Goal: Task Accomplishment & Management: Use online tool/utility

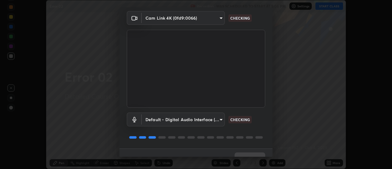
scroll to position [32, 0]
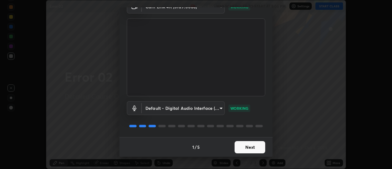
click at [245, 151] on button "Next" at bounding box center [250, 147] width 31 height 12
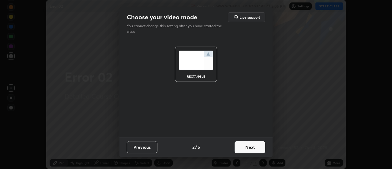
scroll to position [0, 0]
click at [245, 151] on button "Next" at bounding box center [250, 147] width 31 height 12
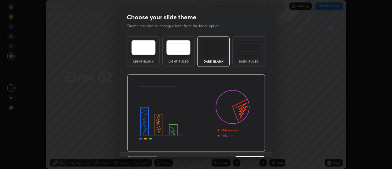
click at [249, 60] on div "Dark Ruled" at bounding box center [249, 61] width 25 height 3
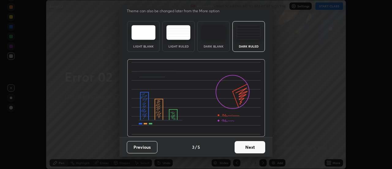
click at [248, 146] on button "Next" at bounding box center [250, 147] width 31 height 12
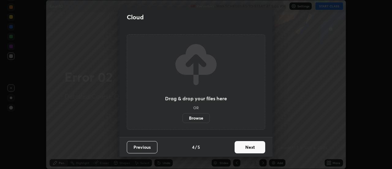
scroll to position [0, 0]
click at [248, 148] on button "Next" at bounding box center [250, 147] width 31 height 12
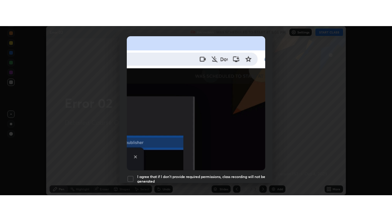
scroll to position [157, 0]
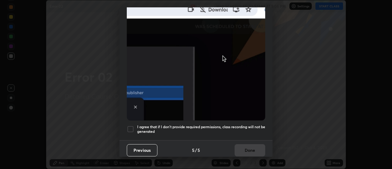
click at [220, 126] on h5 "I agree that if I don't provide required permissions, class recording will not …" at bounding box center [201, 128] width 128 height 9
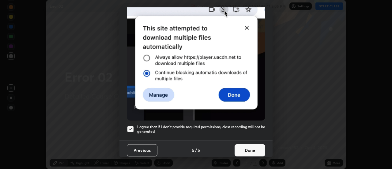
click at [245, 148] on button "Done" at bounding box center [250, 150] width 31 height 12
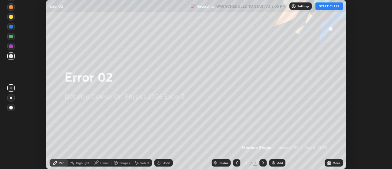
click at [330, 164] on icon at bounding box center [331, 164] width 2 height 2
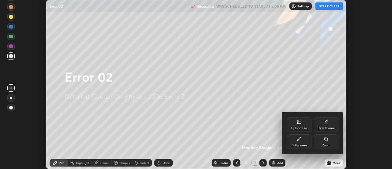
click at [302, 144] on div "Full screen" at bounding box center [299, 145] width 15 height 3
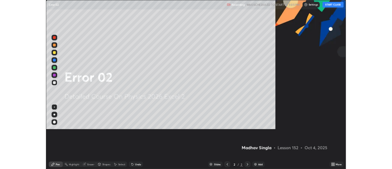
scroll to position [221, 392]
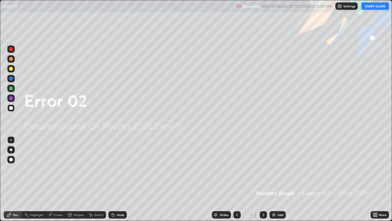
click at [371, 7] on button "START CLASS" at bounding box center [376, 5] width 28 height 7
click at [378, 169] on div "More" at bounding box center [380, 214] width 18 height 7
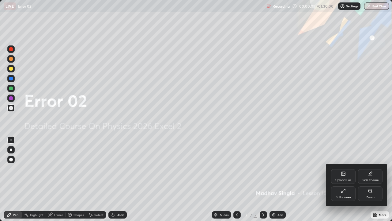
click at [342, 169] on div "Upload File" at bounding box center [343, 179] width 16 height 3
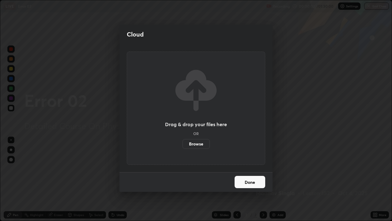
click at [202, 146] on label "Browse" at bounding box center [196, 144] width 27 height 10
click at [183, 146] on input "Browse" at bounding box center [183, 144] width 0 height 10
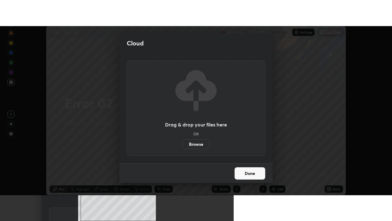
scroll to position [30469, 30246]
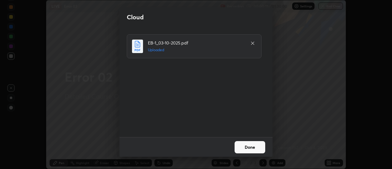
click at [247, 146] on button "Done" at bounding box center [250, 147] width 31 height 12
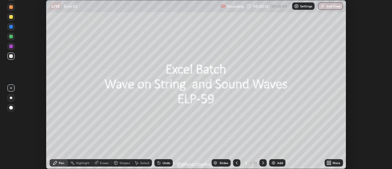
click at [236, 162] on icon at bounding box center [236, 162] width 5 height 5
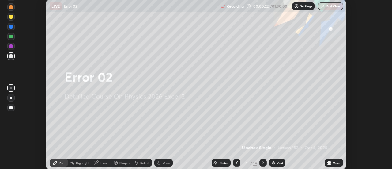
click at [334, 162] on div "More" at bounding box center [337, 162] width 8 height 3
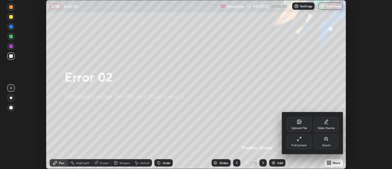
click at [301, 144] on div "Full screen" at bounding box center [299, 145] width 15 height 3
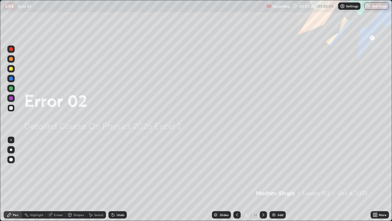
scroll to position [221, 392]
click at [263, 169] on icon at bounding box center [263, 214] width 5 height 5
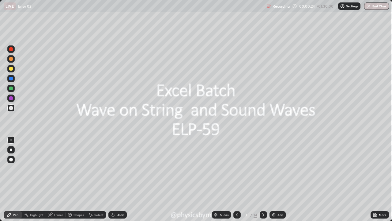
click at [263, 169] on div at bounding box center [263, 214] width 7 height 7
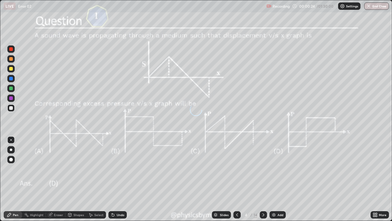
click at [262, 169] on icon at bounding box center [263, 214] width 5 height 5
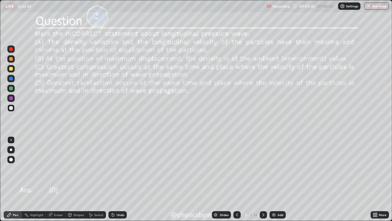
click at [264, 169] on icon at bounding box center [263, 214] width 5 height 5
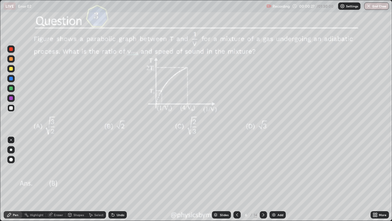
click at [236, 169] on icon at bounding box center [237, 214] width 2 height 3
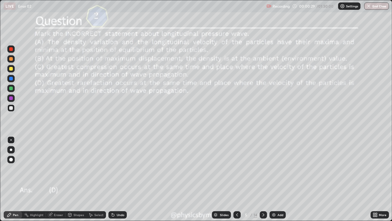
click at [8, 90] on div at bounding box center [10, 88] width 7 height 7
click at [13, 109] on div at bounding box center [11, 108] width 4 height 4
click at [11, 71] on div at bounding box center [10, 68] width 7 height 7
click at [120, 169] on div "Undo" at bounding box center [121, 214] width 8 height 3
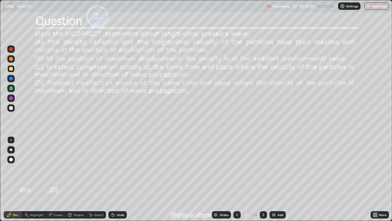
click at [121, 169] on div "Undo" at bounding box center [121, 214] width 8 height 3
click at [10, 110] on div at bounding box center [10, 107] width 7 height 7
click at [12, 69] on div at bounding box center [11, 69] width 4 height 4
click at [263, 169] on icon at bounding box center [263, 214] width 5 height 5
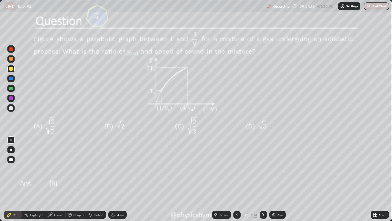
click at [12, 108] on div at bounding box center [11, 108] width 4 height 4
click at [260, 169] on div at bounding box center [263, 214] width 7 height 7
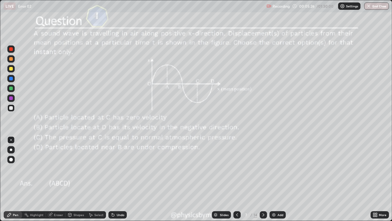
click at [10, 88] on div at bounding box center [11, 88] width 4 height 4
click at [11, 109] on div at bounding box center [11, 108] width 4 height 4
click at [263, 169] on icon at bounding box center [263, 214] width 5 height 5
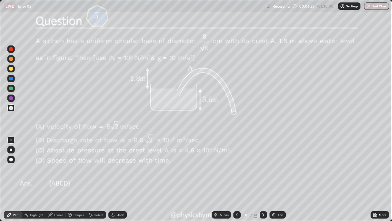
click at [11, 91] on div at bounding box center [10, 88] width 7 height 7
click at [263, 169] on icon at bounding box center [263, 214] width 5 height 5
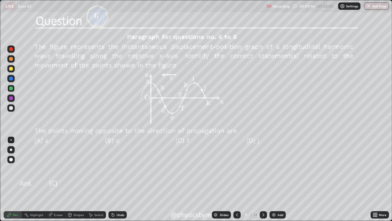
click at [263, 169] on icon at bounding box center [263, 214] width 5 height 5
click at [262, 169] on icon at bounding box center [263, 214] width 5 height 5
click at [263, 169] on icon at bounding box center [263, 214] width 5 height 5
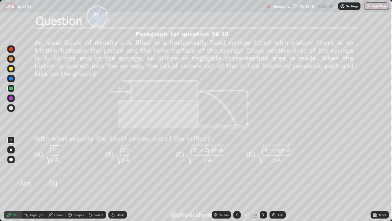
click at [11, 108] on div at bounding box center [11, 108] width 4 height 4
click at [263, 169] on icon at bounding box center [263, 214] width 5 height 5
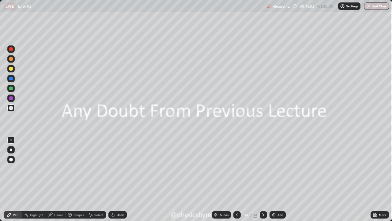
click at [280, 169] on div "Add" at bounding box center [281, 214] width 6 height 3
click at [11, 88] on div at bounding box center [11, 88] width 4 height 4
click at [246, 169] on div "15" at bounding box center [246, 215] width 6 height 4
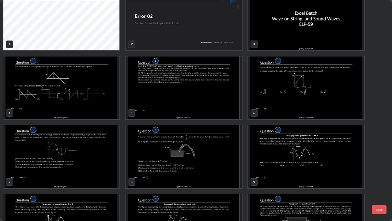
scroll to position [0, 0]
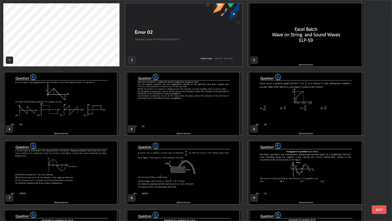
click at [257, 109] on img "grid" at bounding box center [306, 103] width 116 height 63
click at [257, 111] on img "grid" at bounding box center [306, 103] width 116 height 63
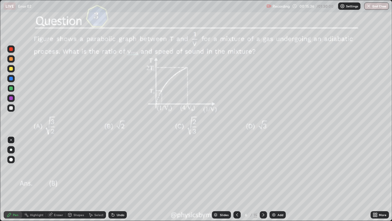
click at [246, 169] on div "6" at bounding box center [246, 215] width 6 height 4
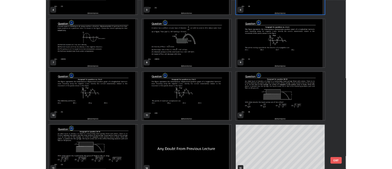
scroll to position [124, 0]
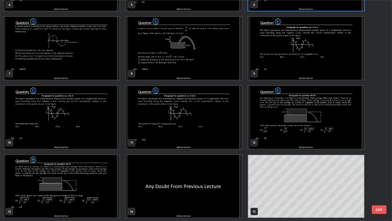
click at [231, 169] on img "grid" at bounding box center [184, 186] width 116 height 63
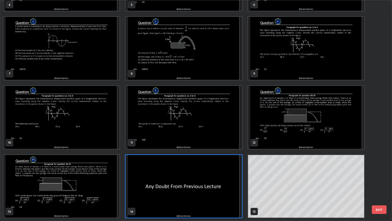
click at [233, 169] on img "grid" at bounding box center [184, 186] width 116 height 63
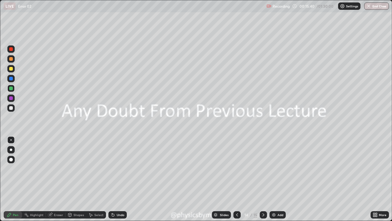
click at [233, 169] on img "grid" at bounding box center [184, 186] width 116 height 63
click at [263, 169] on icon at bounding box center [264, 214] width 2 height 3
click at [79, 169] on div "Shapes" at bounding box center [76, 214] width 21 height 7
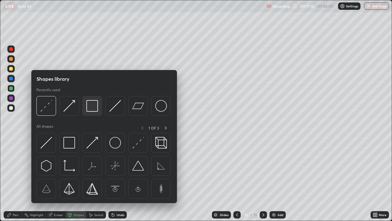
click at [93, 111] on img at bounding box center [92, 106] width 12 height 12
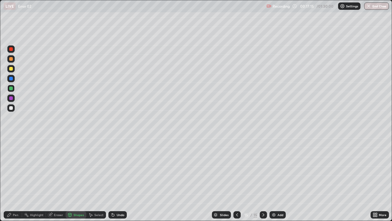
click at [13, 60] on div at bounding box center [11, 59] width 4 height 4
click at [12, 169] on div "Pen" at bounding box center [13, 214] width 18 height 7
click at [13, 88] on div at bounding box center [10, 88] width 7 height 7
click at [10, 107] on div at bounding box center [11, 108] width 4 height 4
click at [119, 169] on div "Undo" at bounding box center [121, 214] width 8 height 3
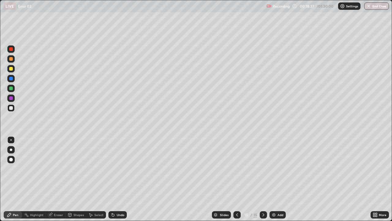
click at [118, 169] on div "Undo" at bounding box center [121, 214] width 8 height 3
click at [119, 169] on div "Undo" at bounding box center [121, 214] width 8 height 3
click at [10, 89] on div at bounding box center [11, 88] width 4 height 4
click at [278, 169] on div "Add" at bounding box center [281, 214] width 6 height 3
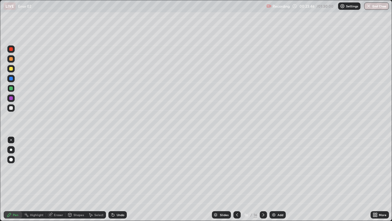
click at [77, 169] on div "Shapes" at bounding box center [76, 214] width 21 height 7
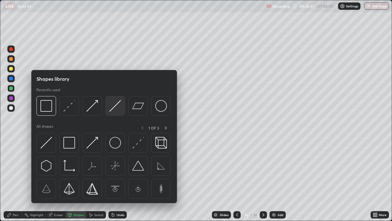
click at [116, 108] on img at bounding box center [115, 106] width 12 height 12
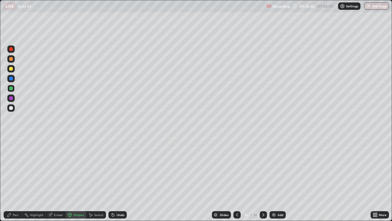
click at [13, 58] on div at bounding box center [11, 59] width 4 height 4
click at [74, 169] on div "Shapes" at bounding box center [79, 214] width 10 height 3
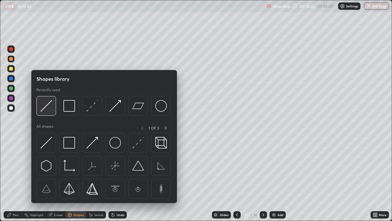
click at [49, 111] on img at bounding box center [46, 106] width 12 height 12
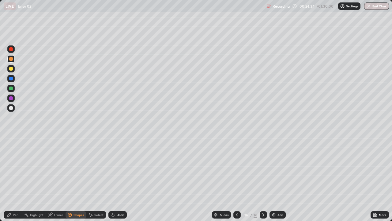
click at [11, 169] on icon at bounding box center [9, 214] width 5 height 5
click at [61, 169] on div "Eraser" at bounding box center [58, 214] width 9 height 3
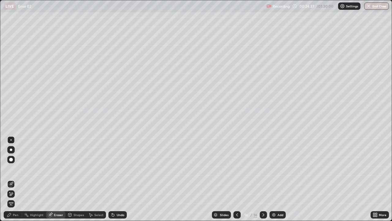
click at [12, 169] on div "Pen" at bounding box center [13, 214] width 18 height 7
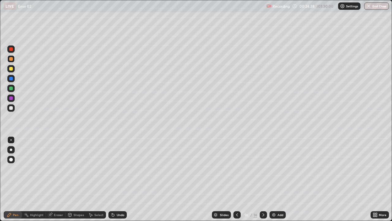
click at [11, 89] on div at bounding box center [11, 88] width 4 height 4
click at [77, 169] on div "Shapes" at bounding box center [79, 214] width 10 height 3
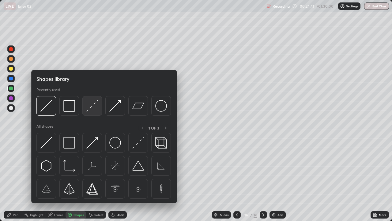
click at [95, 107] on img at bounding box center [92, 106] width 12 height 12
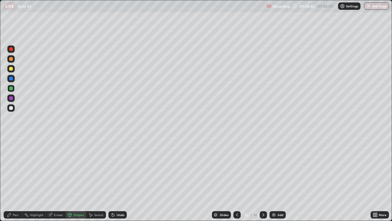
click at [7, 169] on icon at bounding box center [9, 214] width 5 height 5
click at [14, 59] on div at bounding box center [10, 58] width 7 height 7
click at [12, 89] on div at bounding box center [11, 88] width 4 height 4
click at [75, 169] on div "Shapes" at bounding box center [79, 214] width 10 height 3
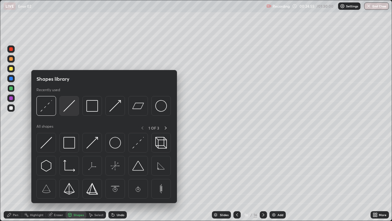
click at [68, 109] on img at bounding box center [69, 106] width 12 height 12
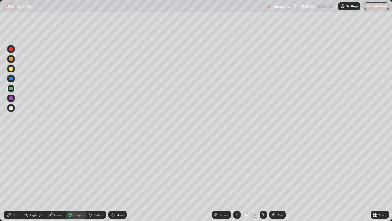
click at [11, 108] on div at bounding box center [11, 108] width 4 height 4
click at [9, 169] on icon at bounding box center [9, 215] width 4 height 4
click at [77, 169] on div "Shapes" at bounding box center [79, 214] width 10 height 3
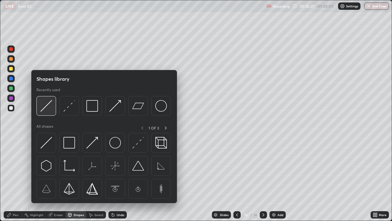
click at [49, 108] on img at bounding box center [46, 106] width 12 height 12
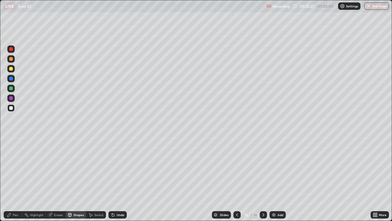
click at [10, 79] on div at bounding box center [11, 79] width 4 height 4
click at [13, 169] on div "Pen" at bounding box center [16, 214] width 6 height 3
click at [11, 108] on div at bounding box center [11, 108] width 4 height 4
click at [280, 169] on div "Add" at bounding box center [281, 214] width 6 height 3
click at [77, 169] on div "Shapes" at bounding box center [79, 214] width 10 height 3
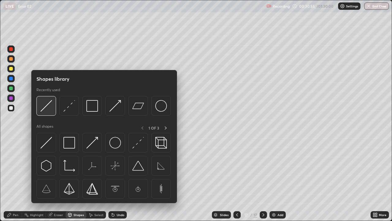
click at [45, 104] on img at bounding box center [46, 106] width 12 height 12
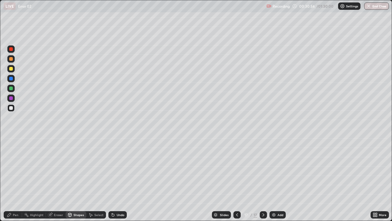
click at [13, 59] on div at bounding box center [10, 58] width 7 height 7
click at [9, 169] on icon at bounding box center [9, 215] width 4 height 4
click at [57, 169] on div "Eraser" at bounding box center [58, 214] width 9 height 3
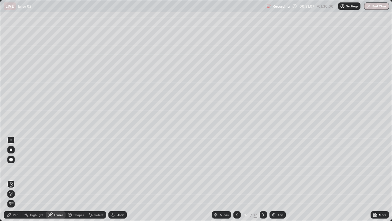
click at [100, 169] on div "Select" at bounding box center [98, 214] width 9 height 3
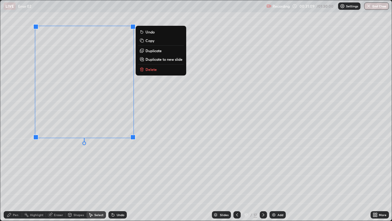
click at [153, 42] on p "Copy" at bounding box center [150, 40] width 9 height 5
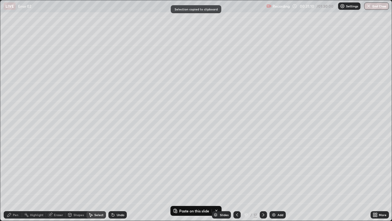
click at [16, 169] on div "Pen" at bounding box center [16, 214] width 6 height 3
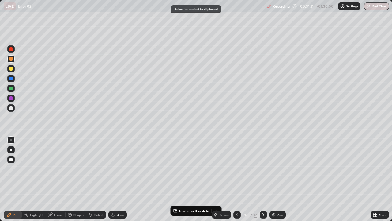
click at [11, 89] on div at bounding box center [11, 88] width 4 height 4
click at [11, 59] on div at bounding box center [11, 59] width 4 height 4
click at [13, 110] on div at bounding box center [10, 107] width 7 height 7
click at [80, 169] on div "Shapes" at bounding box center [79, 214] width 10 height 3
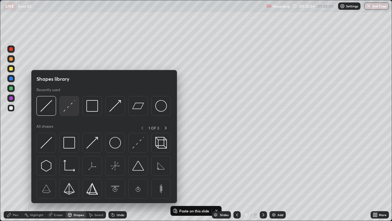
click at [70, 111] on img at bounding box center [69, 106] width 12 height 12
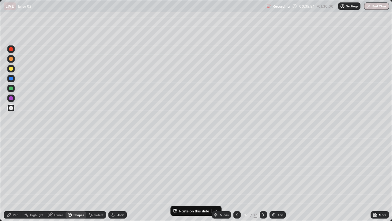
click at [12, 90] on div at bounding box center [10, 88] width 7 height 7
click at [76, 169] on div "Shapes" at bounding box center [79, 214] width 10 height 3
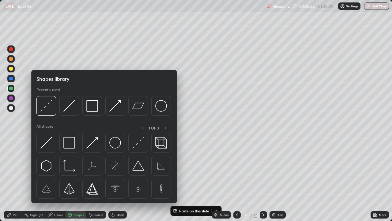
click at [13, 169] on div "Pen" at bounding box center [13, 214] width 18 height 7
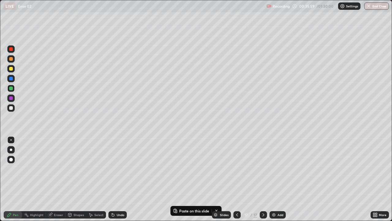
click at [207, 169] on button "Paste on this slide" at bounding box center [191, 210] width 39 height 7
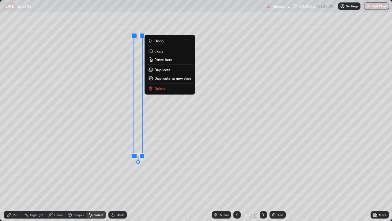
click at [119, 169] on div "Undo" at bounding box center [121, 214] width 8 height 3
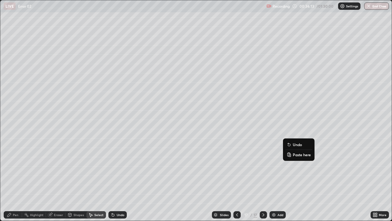
click at [292, 155] on button "Paste here" at bounding box center [299, 154] width 27 height 7
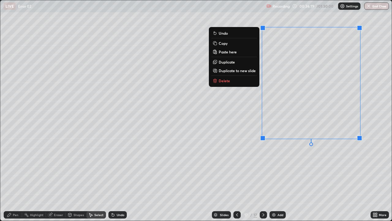
click at [11, 169] on icon at bounding box center [9, 214] width 5 height 5
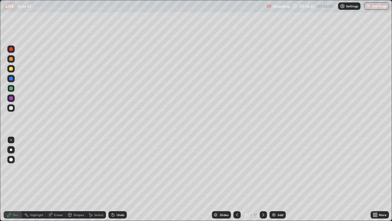
click at [13, 61] on div at bounding box center [10, 58] width 7 height 7
click at [11, 108] on div at bounding box center [11, 108] width 4 height 4
click at [113, 169] on icon at bounding box center [113, 214] width 5 height 5
click at [112, 169] on div "Undo" at bounding box center [117, 214] width 18 height 7
click at [280, 169] on div "Add" at bounding box center [281, 214] width 6 height 3
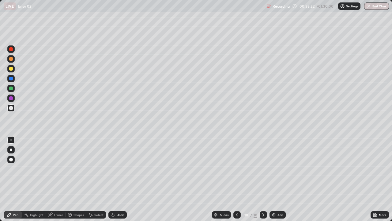
click at [99, 169] on div "Select" at bounding box center [98, 214] width 9 height 3
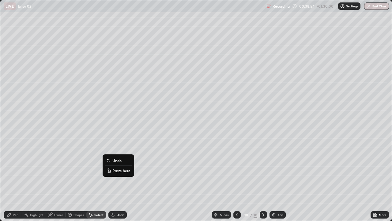
click at [116, 167] on button "Paste here" at bounding box center [118, 170] width 27 height 7
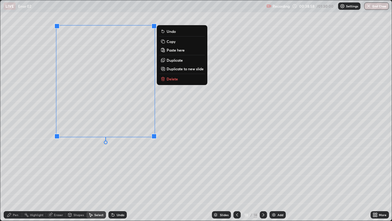
click at [10, 169] on icon at bounding box center [9, 215] width 4 height 4
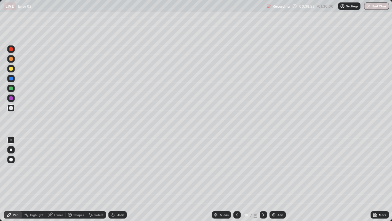
click at [12, 88] on div at bounding box center [11, 88] width 4 height 4
click at [11, 107] on div at bounding box center [11, 108] width 4 height 4
click at [112, 169] on icon at bounding box center [113, 215] width 2 height 2
click at [75, 169] on div "Shapes" at bounding box center [76, 214] width 21 height 7
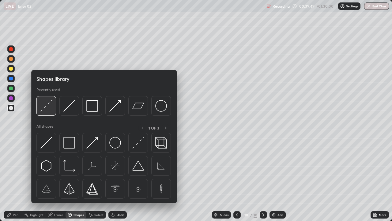
click at [48, 110] on img at bounding box center [46, 106] width 12 height 12
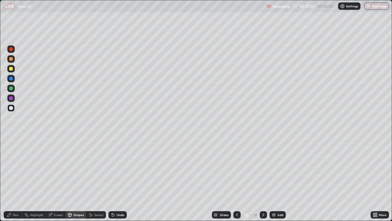
click at [95, 169] on div "Select" at bounding box center [98, 214] width 9 height 3
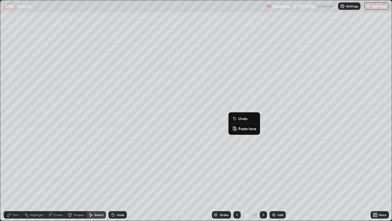
click at [241, 128] on p "Paste here" at bounding box center [247, 128] width 18 height 5
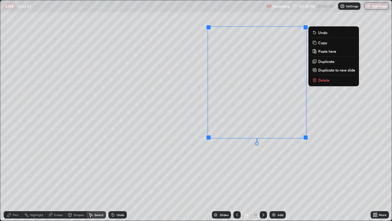
click at [13, 169] on div "Pen" at bounding box center [16, 214] width 6 height 3
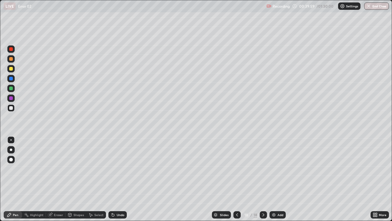
click at [10, 88] on div at bounding box center [11, 88] width 4 height 4
click at [11, 108] on div at bounding box center [11, 108] width 4 height 4
click at [13, 110] on div at bounding box center [10, 107] width 7 height 7
click at [115, 169] on div "Undo" at bounding box center [117, 214] width 18 height 7
click at [114, 169] on icon at bounding box center [113, 214] width 5 height 5
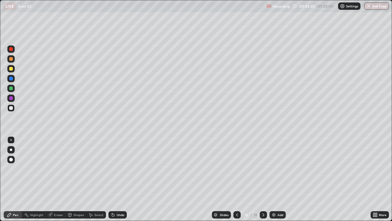
click at [10, 89] on div at bounding box center [11, 88] width 4 height 4
click at [54, 169] on div "Eraser" at bounding box center [56, 214] width 20 height 7
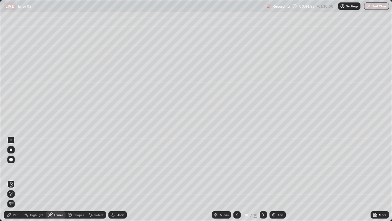
click at [14, 169] on div "Pen" at bounding box center [13, 214] width 18 height 7
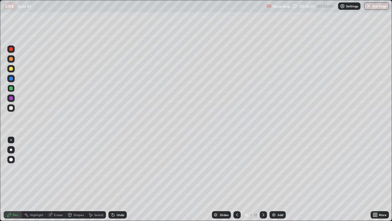
click at [13, 107] on div at bounding box center [10, 107] width 7 height 7
click at [115, 169] on div "Undo" at bounding box center [117, 214] width 18 height 7
click at [116, 169] on div "Undo" at bounding box center [117, 214] width 18 height 7
click at [112, 169] on icon at bounding box center [113, 215] width 2 height 2
click at [280, 169] on div "Add" at bounding box center [281, 214] width 6 height 3
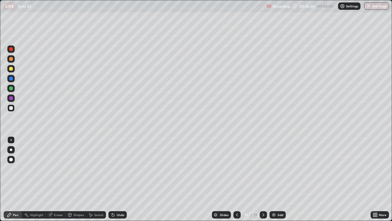
click at [9, 89] on div at bounding box center [11, 88] width 4 height 4
click at [11, 107] on div at bounding box center [11, 108] width 4 height 4
click at [71, 169] on icon at bounding box center [69, 215] width 3 height 4
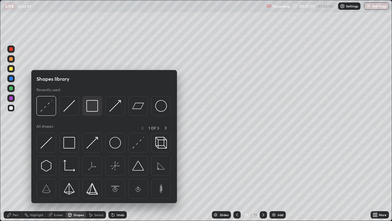
click at [90, 110] on img at bounding box center [92, 106] width 12 height 12
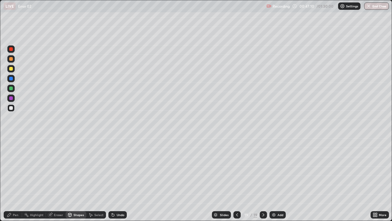
click at [10, 59] on div at bounding box center [11, 59] width 4 height 4
click at [11, 169] on icon at bounding box center [9, 215] width 4 height 4
click at [11, 107] on div at bounding box center [11, 108] width 4 height 4
click at [74, 169] on div "Shapes" at bounding box center [79, 214] width 10 height 3
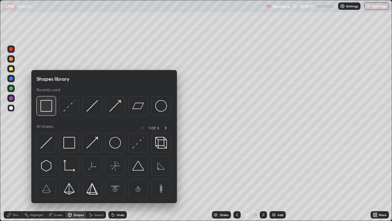
click at [47, 108] on img at bounding box center [46, 106] width 12 height 12
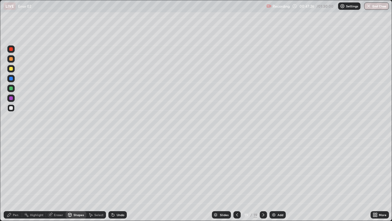
click at [13, 169] on div "Pen" at bounding box center [16, 214] width 6 height 3
click at [13, 88] on div at bounding box center [10, 88] width 7 height 7
click at [12, 111] on div at bounding box center [10, 107] width 7 height 7
click at [374, 169] on icon at bounding box center [374, 214] width 2 height 2
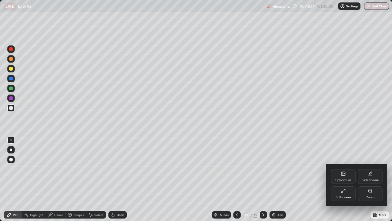
click at [344, 169] on div "Full screen" at bounding box center [343, 193] width 25 height 15
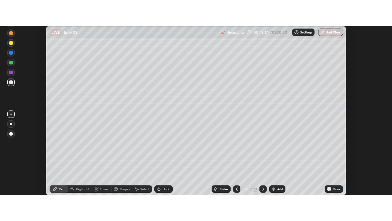
scroll to position [30469, 30246]
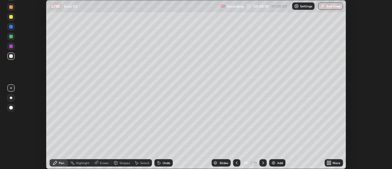
click at [330, 161] on icon at bounding box center [331, 162] width 2 height 2
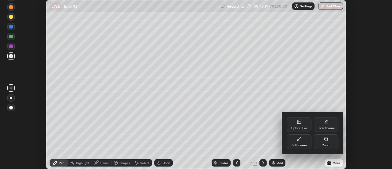
click at [303, 144] on div "Full screen" at bounding box center [299, 145] width 15 height 3
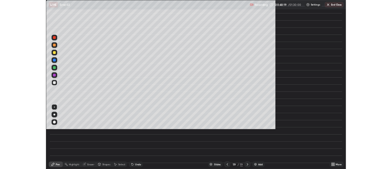
scroll to position [221, 392]
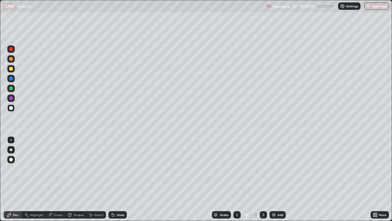
click at [277, 169] on div "Add" at bounding box center [278, 214] width 16 height 7
click at [72, 169] on div "Shapes" at bounding box center [76, 214] width 21 height 7
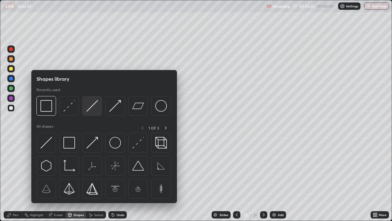
click at [89, 101] on img at bounding box center [92, 106] width 12 height 12
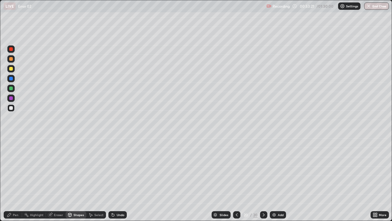
click at [10, 60] on div at bounding box center [11, 59] width 4 height 4
click at [114, 169] on icon at bounding box center [113, 214] width 5 height 5
click at [55, 169] on div "Eraser" at bounding box center [58, 214] width 9 height 3
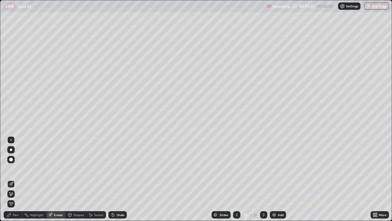
click at [12, 169] on div "Pen" at bounding box center [13, 214] width 18 height 7
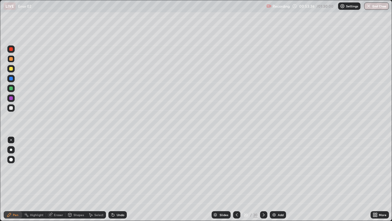
click at [10, 106] on div at bounding box center [11, 108] width 4 height 4
click at [11, 88] on div at bounding box center [11, 88] width 4 height 4
click at [70, 169] on icon at bounding box center [69, 215] width 3 height 4
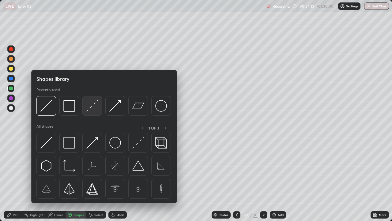
click at [94, 109] on img at bounding box center [92, 106] width 12 height 12
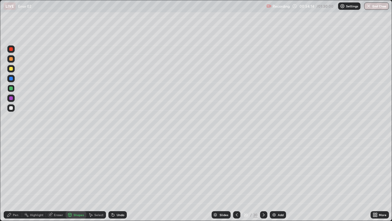
click at [13, 67] on div at bounding box center [10, 68] width 7 height 7
click at [76, 169] on div "Shapes" at bounding box center [79, 214] width 10 height 3
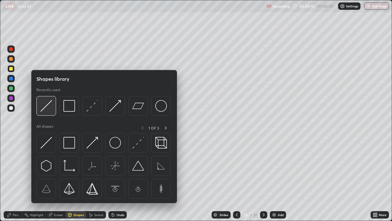
click at [48, 110] on img at bounding box center [46, 106] width 12 height 12
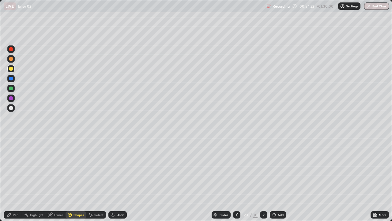
click at [75, 169] on div "Shapes" at bounding box center [79, 214] width 10 height 3
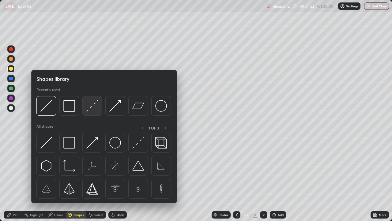
click at [92, 109] on img at bounding box center [92, 106] width 12 height 12
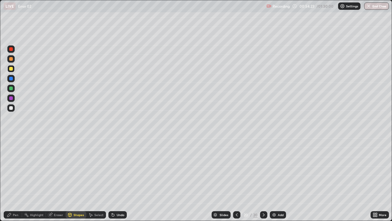
click at [12, 108] on div at bounding box center [11, 108] width 4 height 4
click at [10, 169] on icon at bounding box center [9, 214] width 5 height 5
click at [74, 169] on div "Shapes" at bounding box center [79, 214] width 10 height 3
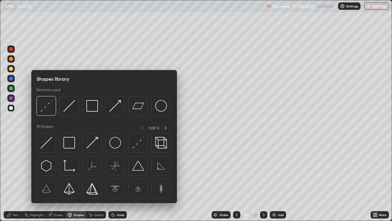
click at [10, 169] on icon at bounding box center [9, 214] width 5 height 5
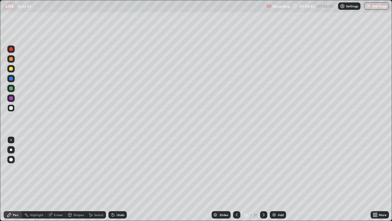
click at [11, 79] on div at bounding box center [11, 79] width 4 height 4
click at [10, 109] on div at bounding box center [11, 108] width 4 height 4
click at [78, 169] on div "Shapes" at bounding box center [79, 214] width 10 height 3
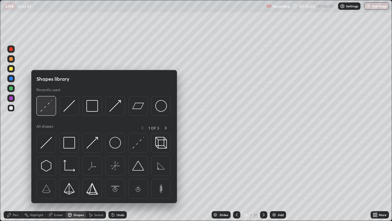
click at [51, 111] on img at bounding box center [46, 106] width 12 height 12
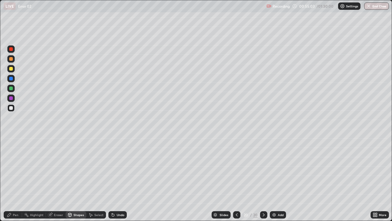
click at [11, 69] on div at bounding box center [11, 69] width 4 height 4
click at [11, 88] on div at bounding box center [11, 88] width 4 height 4
click at [13, 99] on div at bounding box center [11, 98] width 4 height 4
click at [10, 169] on icon at bounding box center [9, 215] width 4 height 4
click at [12, 107] on div at bounding box center [11, 108] width 4 height 4
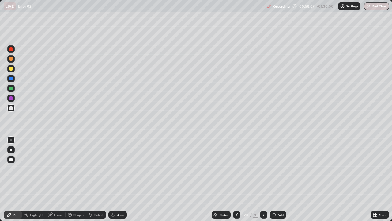
click at [98, 169] on div "Select" at bounding box center [98, 214] width 9 height 3
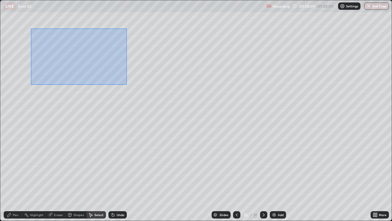
click at [45, 94] on div "0 ° Undo Copy Paste here Duplicate Duplicate to new slide Delete" at bounding box center [196, 110] width 392 height 220
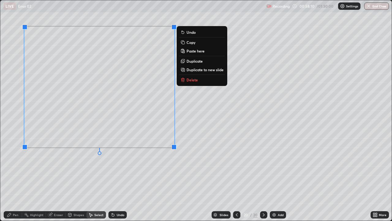
click at [138, 169] on div "0 ° Undo Copy Paste here Duplicate Duplicate to new slide Delete" at bounding box center [196, 110] width 392 height 220
click at [130, 169] on div "0 ° Undo Copy Paste here Duplicate Duplicate to new slide Delete" at bounding box center [196, 110] width 392 height 220
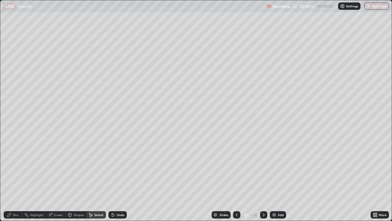
click at [70, 169] on icon at bounding box center [70, 215] width 0 height 2
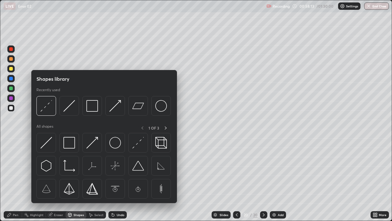
click at [55, 169] on div "Eraser" at bounding box center [58, 214] width 9 height 3
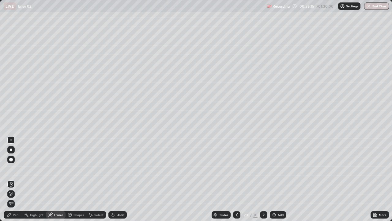
click at [10, 169] on icon at bounding box center [9, 192] width 1 height 1
click at [12, 169] on icon at bounding box center [9, 214] width 5 height 5
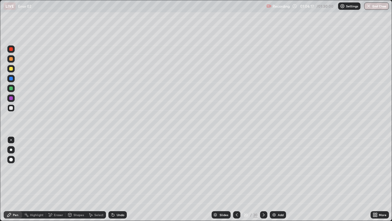
click at [116, 169] on div "Undo" at bounding box center [117, 214] width 18 height 7
click at [114, 169] on div "Undo" at bounding box center [117, 214] width 18 height 7
click at [376, 169] on icon at bounding box center [377, 216] width 2 height 2
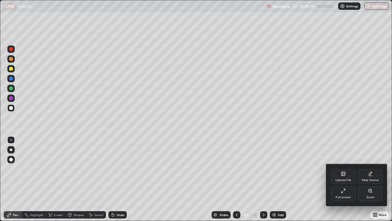
click at [343, 169] on div "Full screen" at bounding box center [343, 196] width 15 height 3
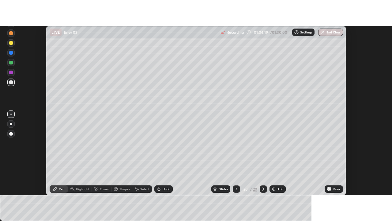
scroll to position [30469, 30246]
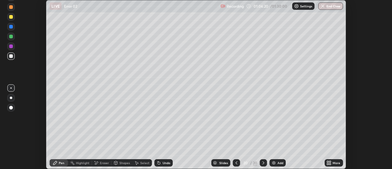
click at [330, 164] on icon at bounding box center [331, 164] width 2 height 2
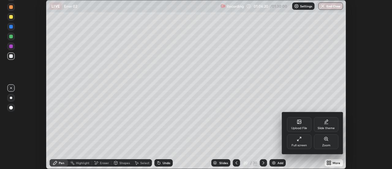
click at [301, 144] on div "Full screen" at bounding box center [299, 145] width 15 height 3
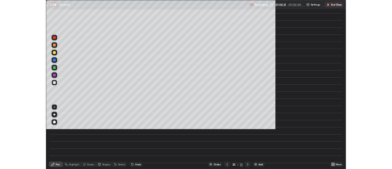
scroll to position [221, 392]
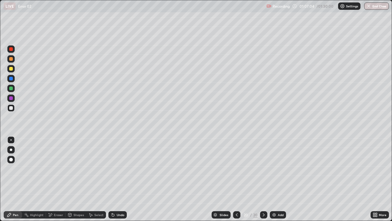
click at [119, 169] on div "Undo" at bounding box center [121, 214] width 8 height 3
click at [116, 169] on div "Undo" at bounding box center [117, 214] width 18 height 7
click at [112, 169] on icon at bounding box center [113, 215] width 2 height 2
click at [280, 169] on div "Add" at bounding box center [281, 214] width 6 height 3
click at [13, 87] on div at bounding box center [10, 88] width 7 height 7
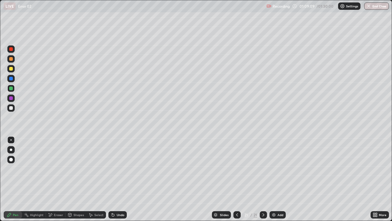
click at [13, 61] on div at bounding box center [10, 58] width 7 height 7
click at [237, 169] on icon at bounding box center [237, 214] width 5 height 5
click at [263, 169] on icon at bounding box center [263, 214] width 5 height 5
click at [120, 169] on div "Undo" at bounding box center [121, 214] width 8 height 3
click at [126, 169] on div "Undo" at bounding box center [117, 214] width 18 height 7
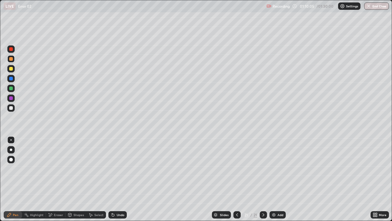
click at [125, 169] on div "Undo" at bounding box center [117, 214] width 18 height 7
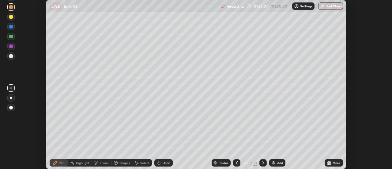
scroll to position [30469, 30246]
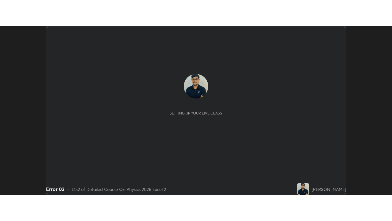
scroll to position [169, 392]
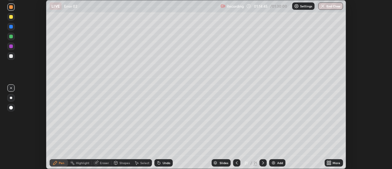
click at [332, 163] on div "More" at bounding box center [334, 162] width 18 height 7
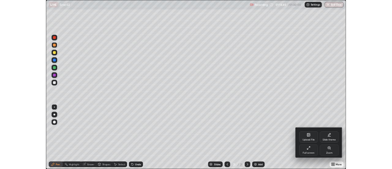
scroll to position [221, 392]
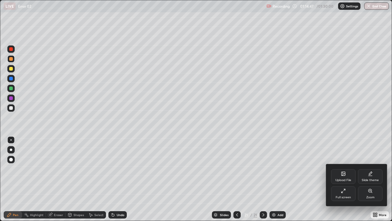
click at [120, 169] on div at bounding box center [196, 110] width 392 height 221
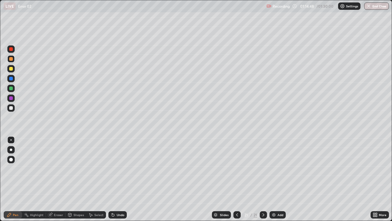
click at [119, 169] on div "Undo" at bounding box center [117, 214] width 18 height 7
click at [13, 91] on div at bounding box center [10, 88] width 7 height 7
click at [77, 169] on div "Shapes" at bounding box center [79, 214] width 10 height 3
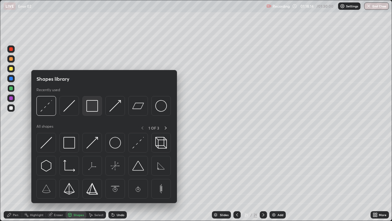
click at [94, 110] on img at bounding box center [92, 106] width 12 height 12
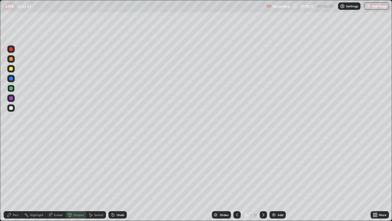
click at [11, 70] on div at bounding box center [11, 69] width 4 height 4
click at [79, 169] on div "Shapes" at bounding box center [79, 214] width 10 height 3
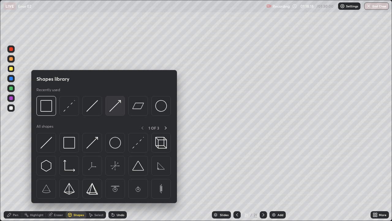
click at [114, 110] on img at bounding box center [115, 106] width 12 height 12
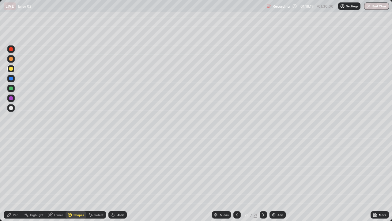
click at [12, 109] on div at bounding box center [11, 108] width 4 height 4
click at [11, 169] on icon at bounding box center [9, 214] width 5 height 5
click at [81, 169] on div "Shapes" at bounding box center [79, 214] width 10 height 3
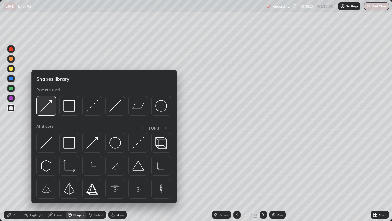
click at [49, 108] on img at bounding box center [46, 106] width 12 height 12
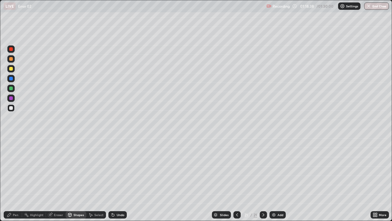
click at [12, 169] on div "Pen" at bounding box center [13, 214] width 18 height 7
click at [75, 169] on div "Shapes" at bounding box center [79, 214] width 10 height 3
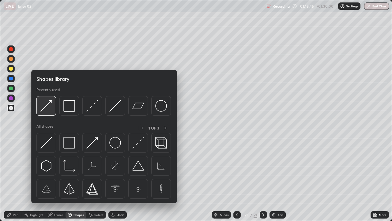
click at [49, 110] on img at bounding box center [46, 106] width 12 height 12
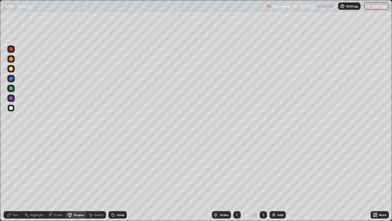
click at [12, 169] on icon at bounding box center [9, 214] width 5 height 5
click at [13, 89] on div at bounding box center [10, 88] width 7 height 7
click at [12, 109] on div at bounding box center [11, 108] width 4 height 4
click at [9, 89] on div at bounding box center [11, 88] width 4 height 4
click at [8, 110] on div at bounding box center [10, 107] width 7 height 7
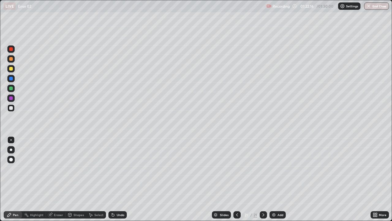
click at [9, 90] on div at bounding box center [10, 88] width 7 height 7
click at [13, 108] on div at bounding box center [10, 107] width 7 height 7
click at [115, 169] on div "Undo" at bounding box center [117, 214] width 18 height 7
click at [114, 169] on icon at bounding box center [113, 214] width 5 height 5
click at [13, 69] on div at bounding box center [10, 68] width 7 height 7
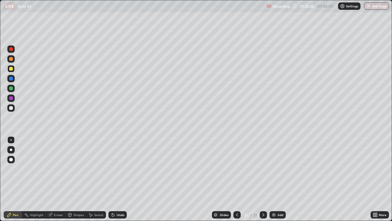
click at [98, 169] on div "Select" at bounding box center [98, 214] width 9 height 3
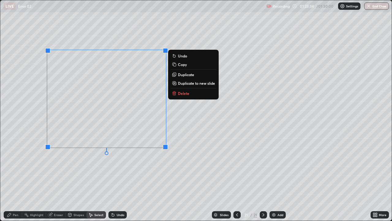
click at [193, 84] on p "Duplicate to new slide" at bounding box center [196, 83] width 37 height 5
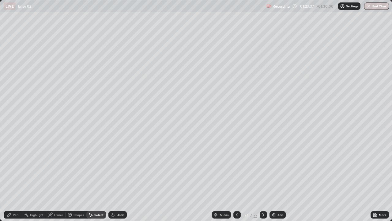
click at [14, 169] on div "Pen" at bounding box center [16, 214] width 6 height 3
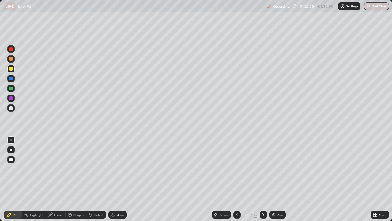
click at [11, 107] on div at bounding box center [11, 108] width 4 height 4
click at [78, 169] on div "Shapes" at bounding box center [79, 214] width 10 height 3
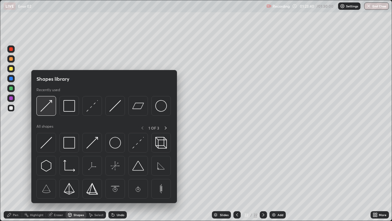
click at [51, 111] on img at bounding box center [46, 106] width 12 height 12
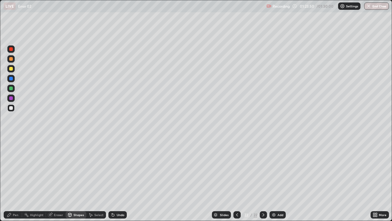
click at [11, 87] on div at bounding box center [11, 88] width 4 height 4
click at [14, 169] on div "Pen" at bounding box center [16, 214] width 6 height 3
click at [122, 169] on div "Undo" at bounding box center [121, 214] width 8 height 3
click at [11, 107] on div at bounding box center [11, 108] width 4 height 4
click at [117, 169] on div "Undo" at bounding box center [121, 214] width 8 height 3
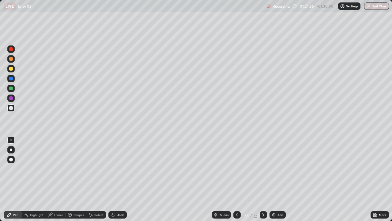
click at [11, 91] on div at bounding box center [10, 88] width 7 height 7
click at [11, 108] on div at bounding box center [11, 108] width 4 height 4
click at [11, 88] on div at bounding box center [11, 88] width 4 height 4
click at [312, 5] on div "01:25:23" at bounding box center [307, 6] width 17 height 4
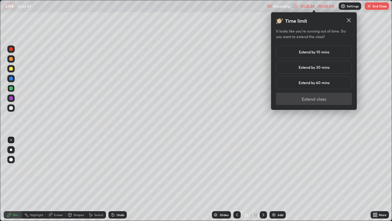
click at [312, 70] on div "Extend by 30 mins" at bounding box center [314, 67] width 76 height 13
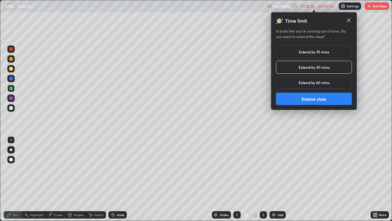
click at [310, 95] on button "Extend class" at bounding box center [314, 99] width 76 height 12
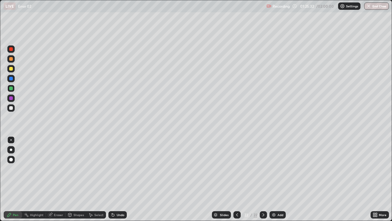
click at [10, 108] on div at bounding box center [11, 108] width 4 height 4
click at [115, 169] on div "Undo" at bounding box center [117, 214] width 18 height 7
click at [114, 169] on icon at bounding box center [113, 214] width 5 height 5
click at [112, 169] on icon at bounding box center [112, 213] width 1 height 1
click at [113, 169] on icon at bounding box center [113, 214] width 5 height 5
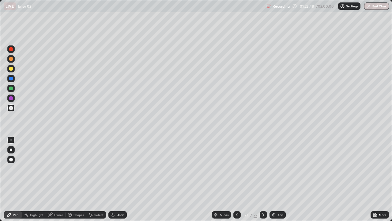
click at [113, 169] on icon at bounding box center [113, 215] width 2 height 2
click at [112, 169] on icon at bounding box center [113, 215] width 2 height 2
click at [10, 88] on div at bounding box center [11, 88] width 4 height 4
click at [12, 109] on div at bounding box center [11, 108] width 4 height 4
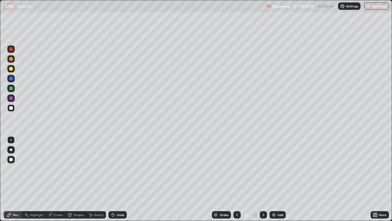
click at [236, 169] on icon at bounding box center [237, 214] width 5 height 5
click at [263, 169] on icon at bounding box center [263, 214] width 5 height 5
click at [237, 169] on icon at bounding box center [237, 214] width 5 height 5
click at [263, 169] on div at bounding box center [263, 214] width 7 height 7
click at [239, 169] on div at bounding box center [236, 214] width 7 height 12
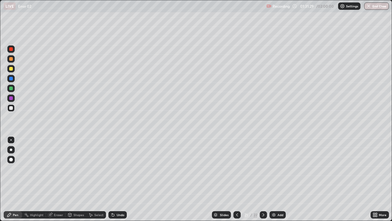
click at [263, 169] on icon at bounding box center [263, 214] width 5 height 5
click at [119, 169] on div "Undo" at bounding box center [121, 214] width 8 height 3
click at [276, 169] on div "Add" at bounding box center [278, 214] width 16 height 7
click at [11, 89] on div at bounding box center [11, 88] width 4 height 4
click at [81, 169] on div "Shapes" at bounding box center [79, 214] width 10 height 3
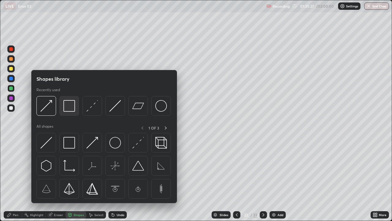
click at [73, 111] on img at bounding box center [69, 106] width 12 height 12
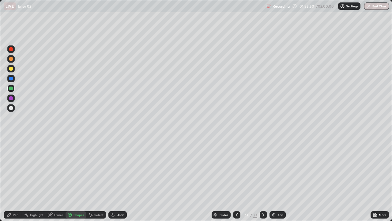
click at [10, 68] on div at bounding box center [11, 69] width 4 height 4
click at [124, 169] on div "Undo" at bounding box center [117, 214] width 18 height 7
click at [10, 169] on div "Pen" at bounding box center [13, 214] width 18 height 7
click at [12, 109] on div at bounding box center [11, 108] width 4 height 4
click at [123, 169] on div "Undo" at bounding box center [121, 214] width 8 height 3
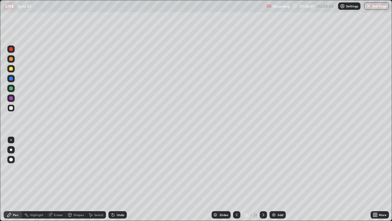
click at [121, 169] on div "Undo" at bounding box center [121, 214] width 8 height 3
click at [122, 169] on div "Undo" at bounding box center [117, 214] width 18 height 7
click at [121, 169] on div "Undo" at bounding box center [121, 214] width 8 height 3
click at [122, 169] on div "Undo" at bounding box center [121, 214] width 8 height 3
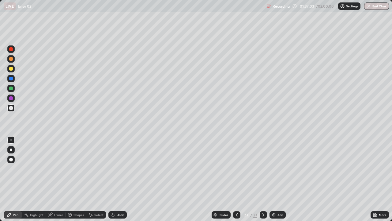
click at [117, 169] on div "Undo" at bounding box center [117, 214] width 18 height 7
click at [376, 7] on button "End Class" at bounding box center [376, 5] width 25 height 7
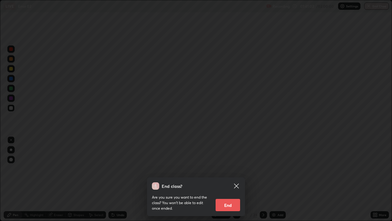
click at [231, 169] on button "End" at bounding box center [228, 205] width 25 height 12
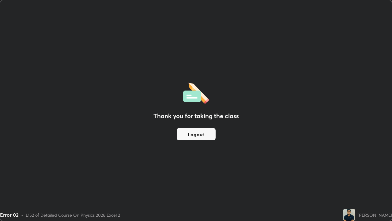
click at [200, 137] on button "Logout" at bounding box center [196, 134] width 39 height 12
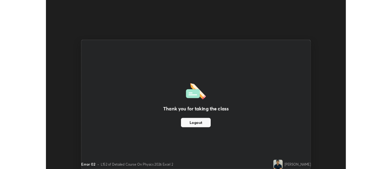
scroll to position [30469, 30246]
